Goal: Transaction & Acquisition: Subscribe to service/newsletter

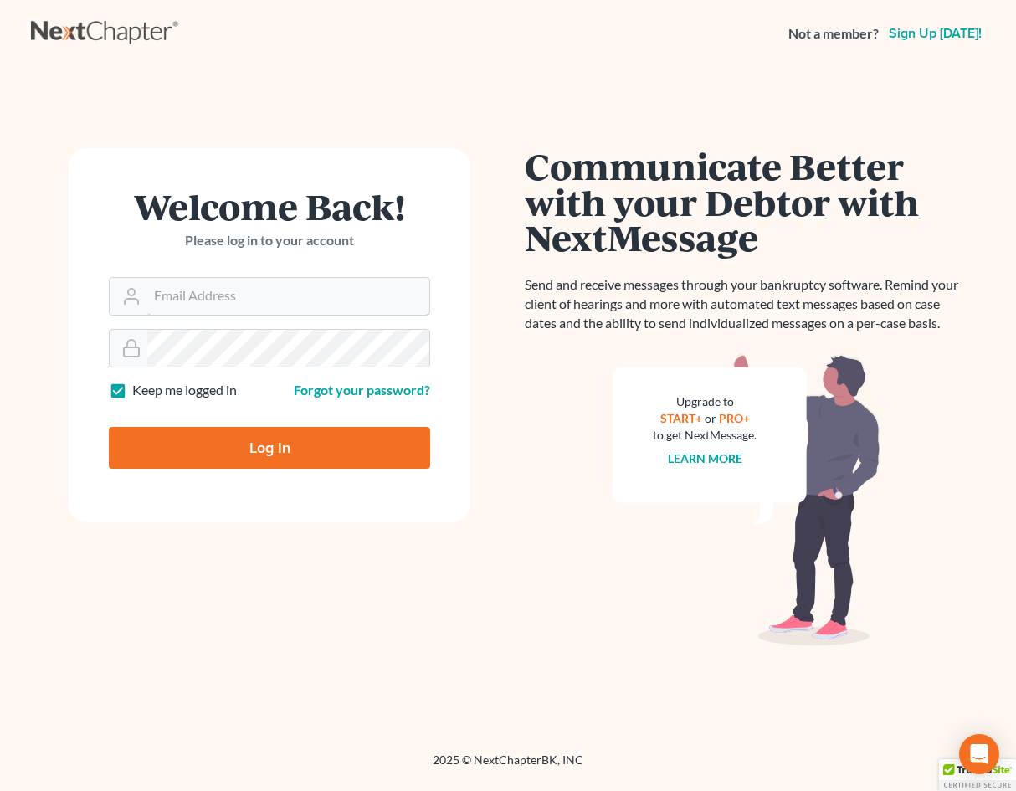
type input "[EMAIL_ADDRESS][DOMAIN_NAME]"
click at [228, 445] on input "Log In" at bounding box center [269, 448] width 321 height 42
type input "Thinking..."
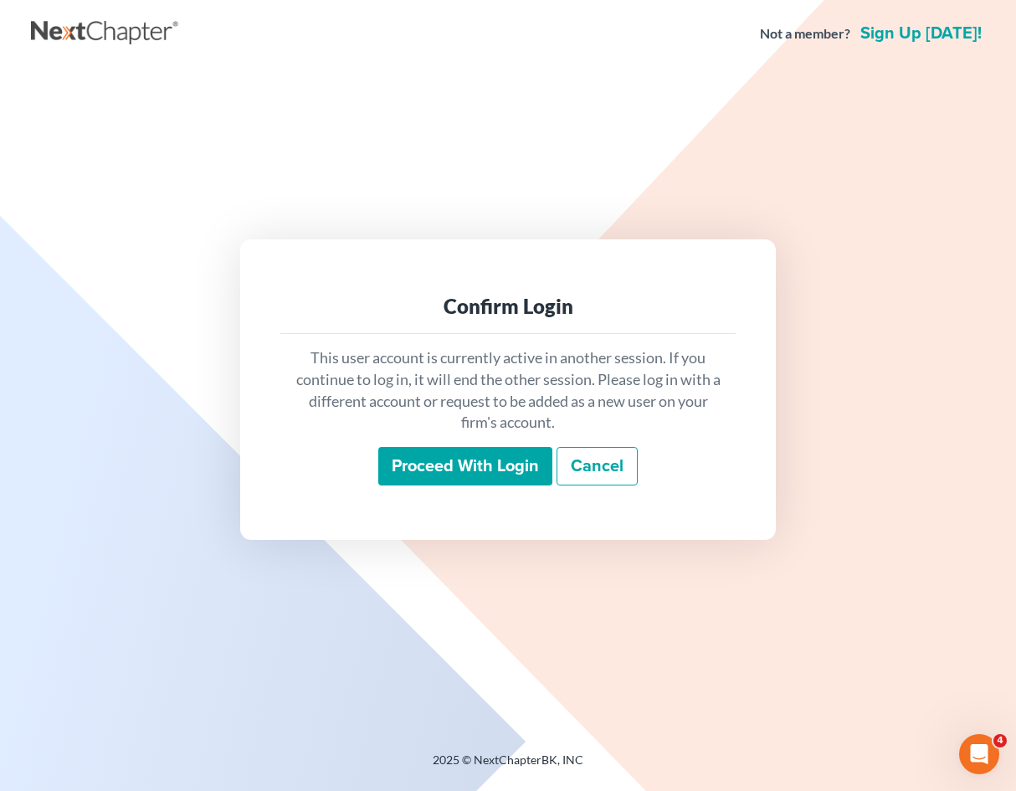
click at [445, 467] on input "Proceed with login" at bounding box center [465, 466] width 174 height 39
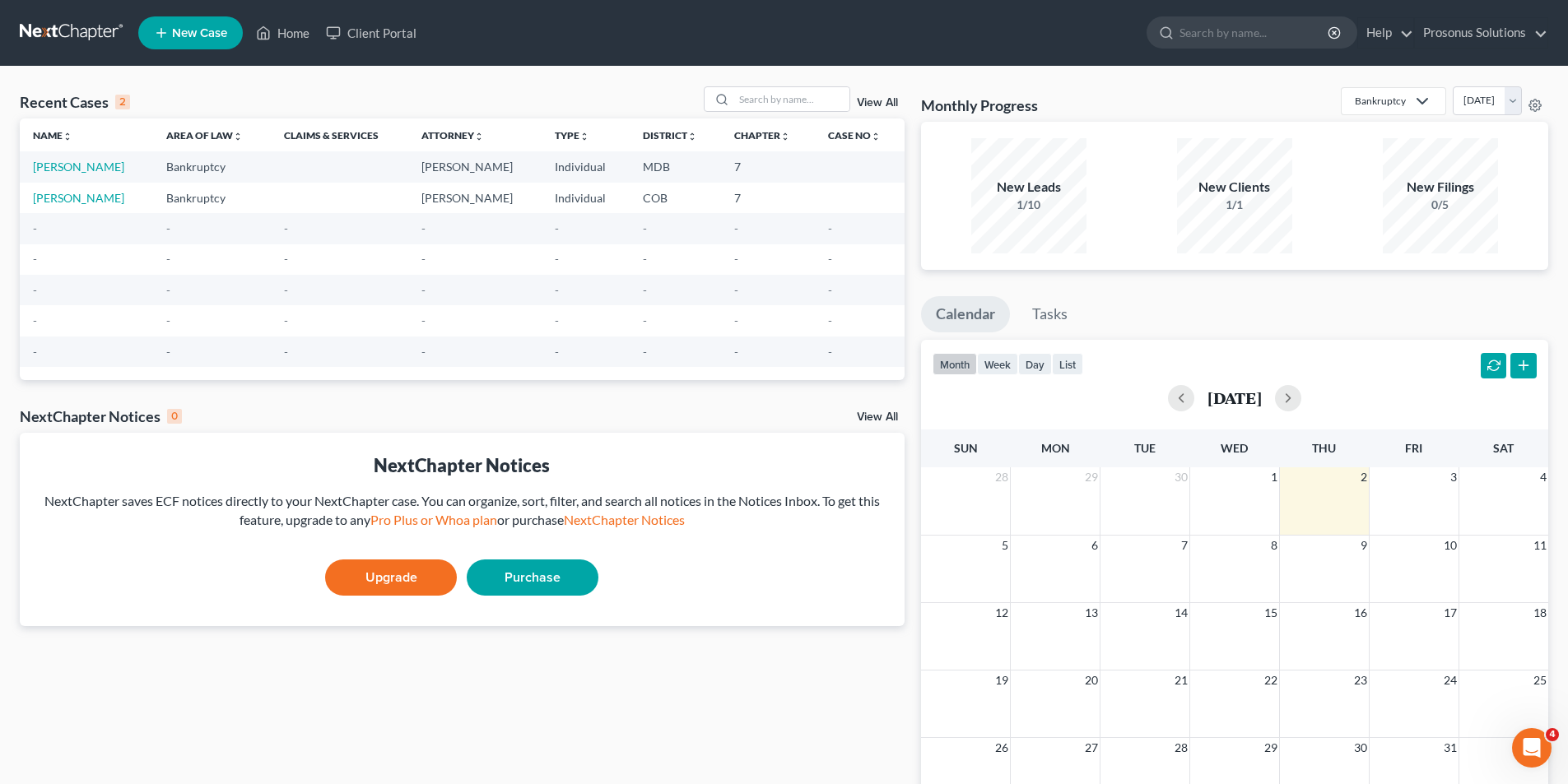
click at [418, 577] on link "Upgrade" at bounding box center [391, 577] width 132 height 36
